Goal: Information Seeking & Learning: Learn about a topic

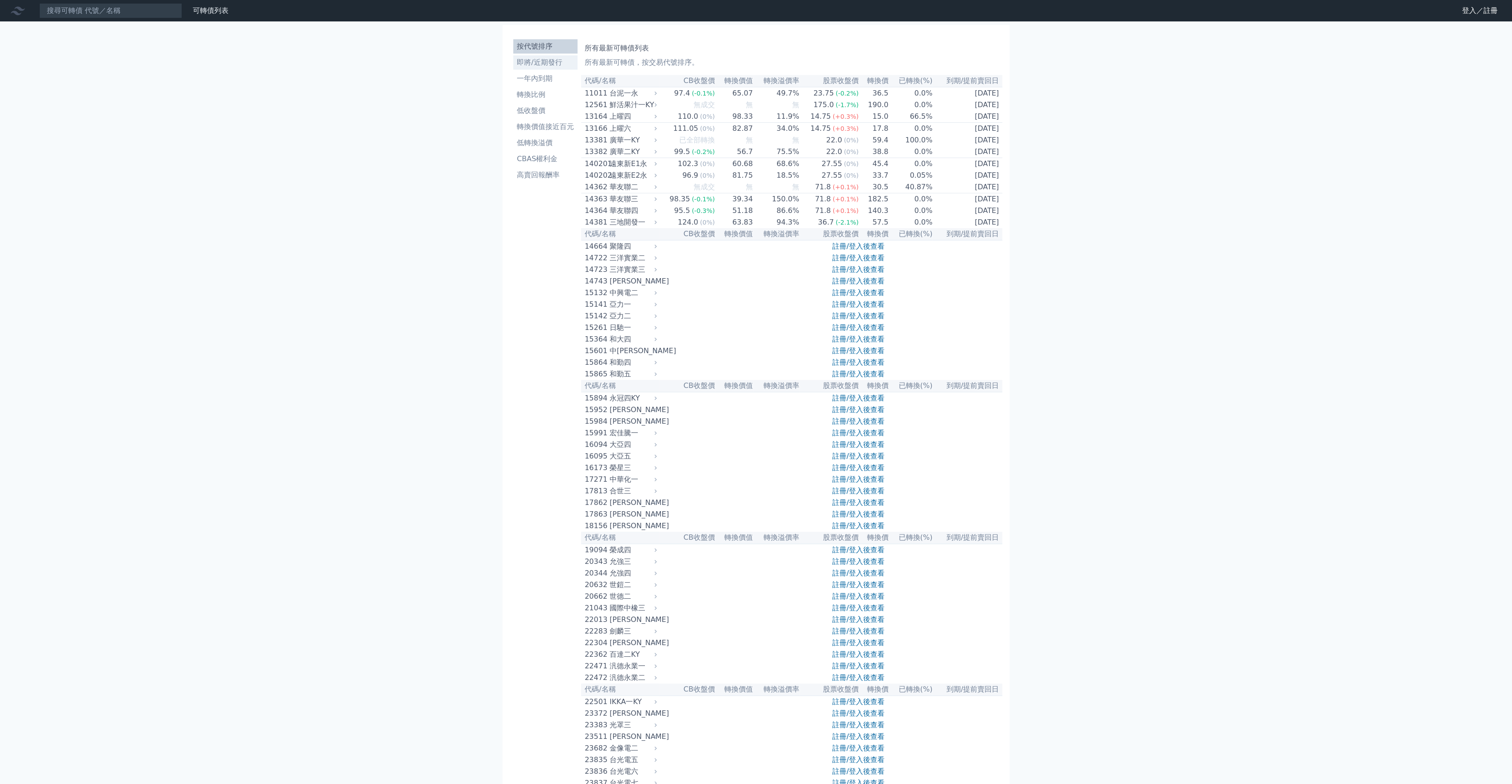
click at [550, 57] on li "即將/近期發行" at bounding box center [545, 63] width 64 height 11
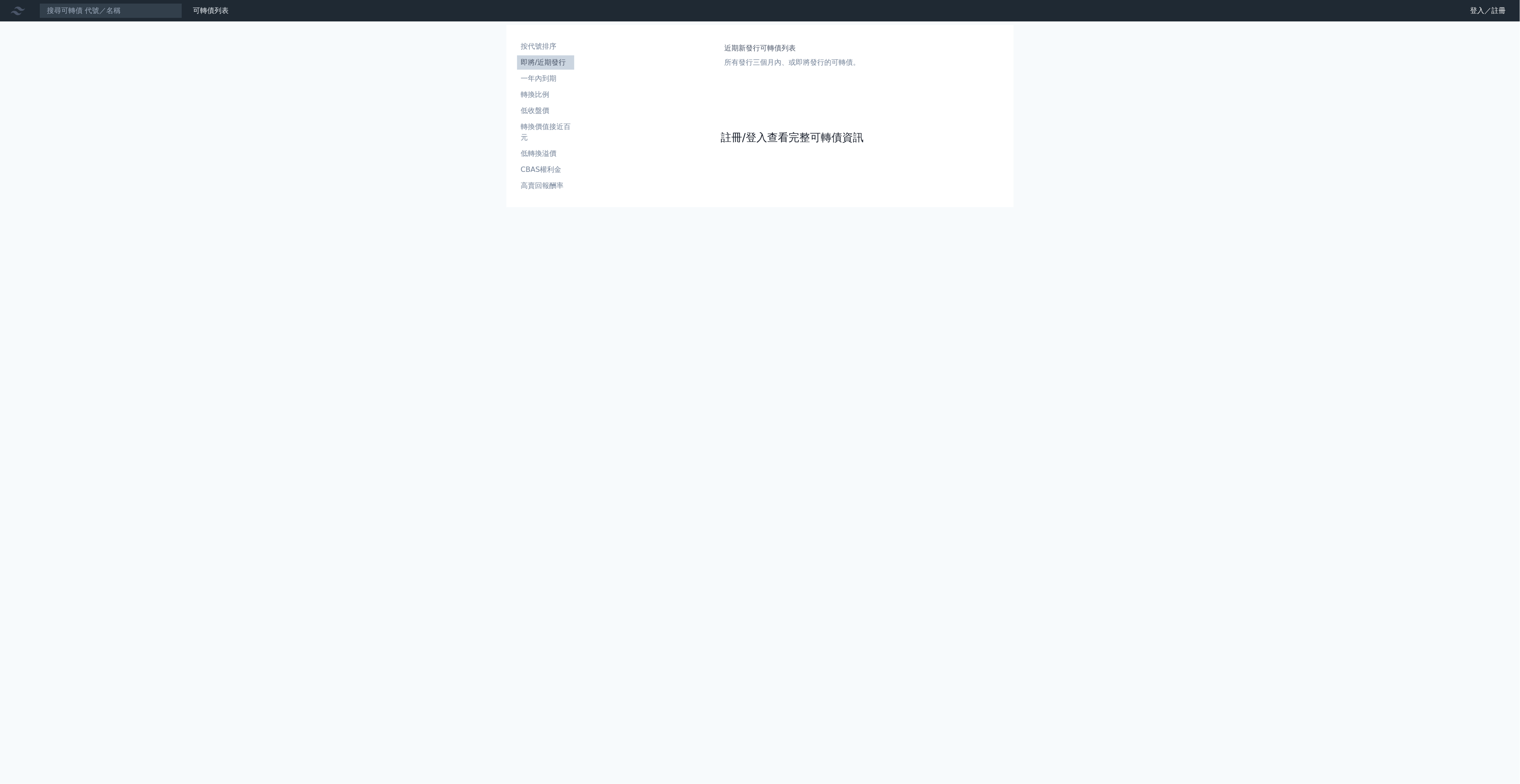
click at [751, 131] on link "註冊/登入查看完整可轉債資訊" at bounding box center [792, 138] width 143 height 15
click at [754, 88] on div "登入／註冊 Google 登入／註冊" at bounding box center [760, 69] width 143 height 60
click at [754, 86] on link "Google 登入／註冊" at bounding box center [760, 79] width 93 height 18
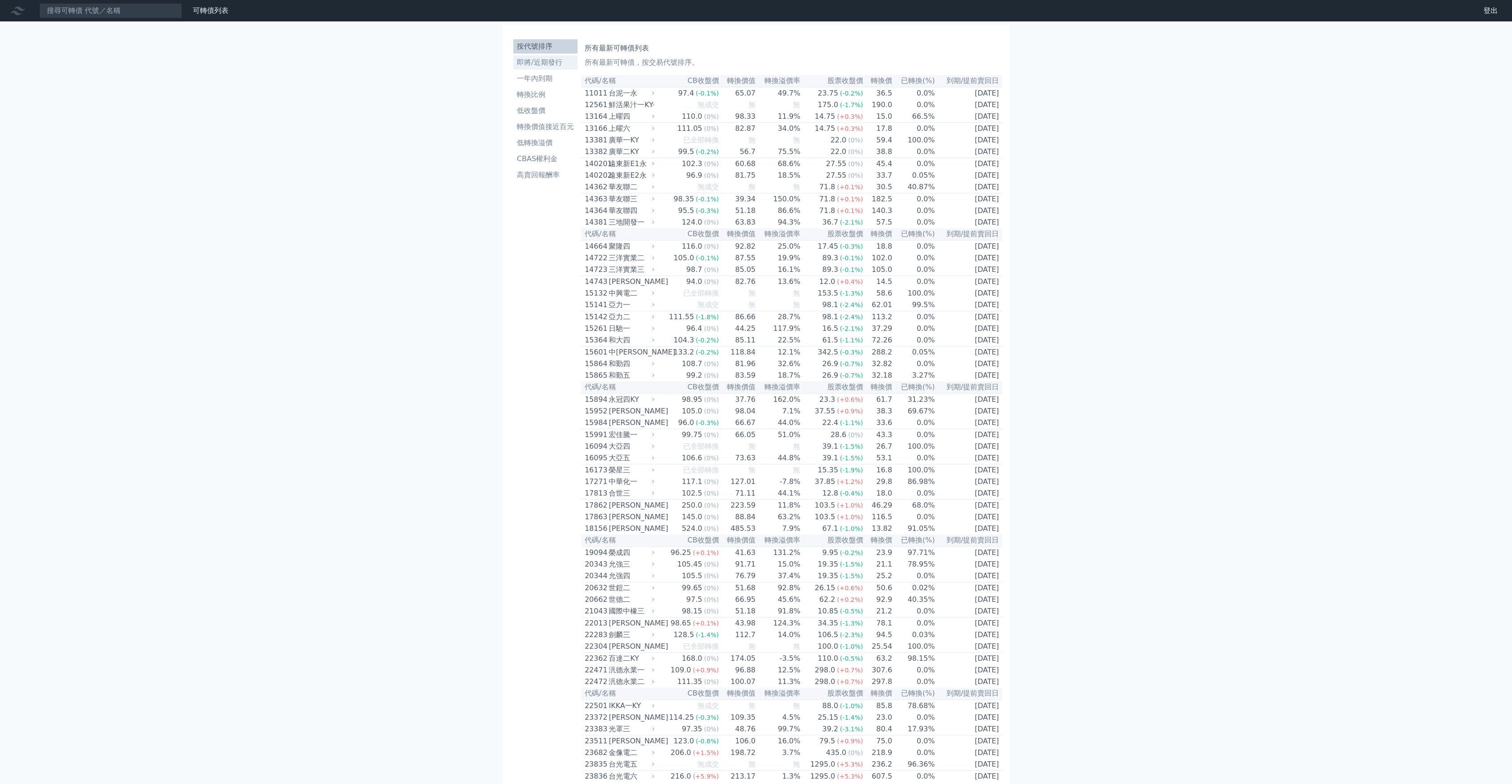
click at [571, 67] on li "即將/近期發行" at bounding box center [545, 63] width 64 height 11
